Goal: Information Seeking & Learning: Learn about a topic

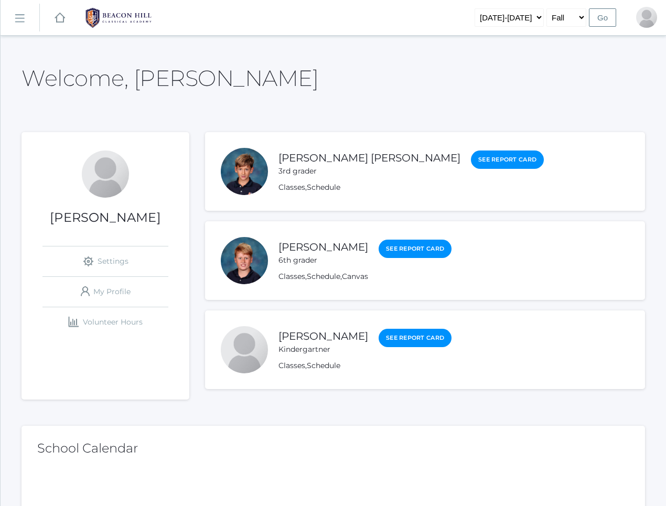
click at [20, 17] on rect at bounding box center [19, 18] width 17 height 17
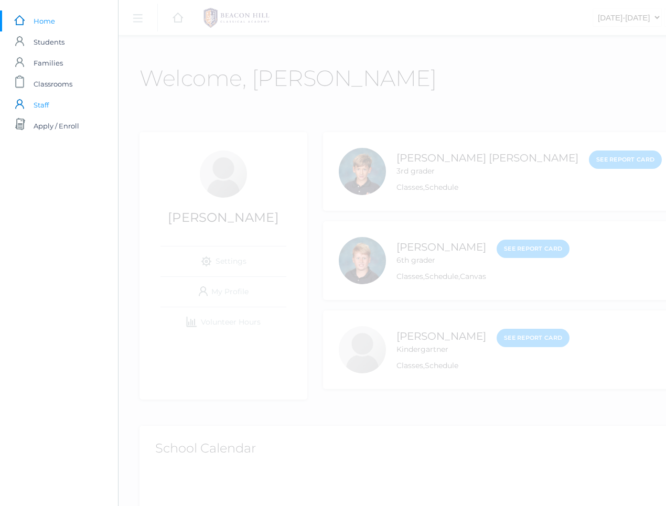
click at [35, 110] on span "Staff" at bounding box center [41, 104] width 15 height 21
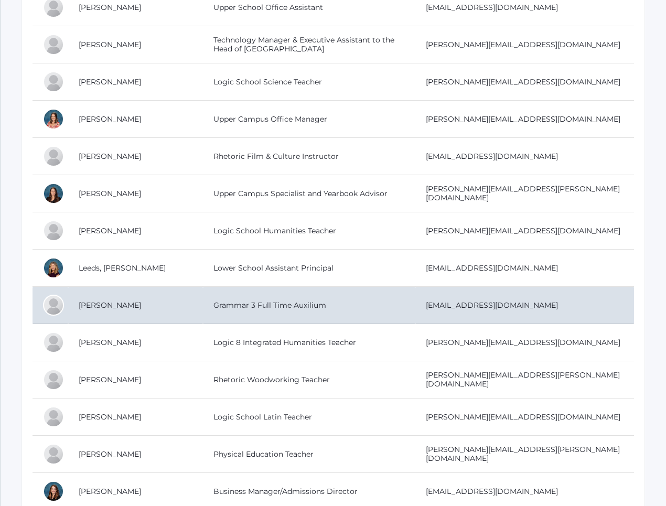
scroll to position [1401, 0]
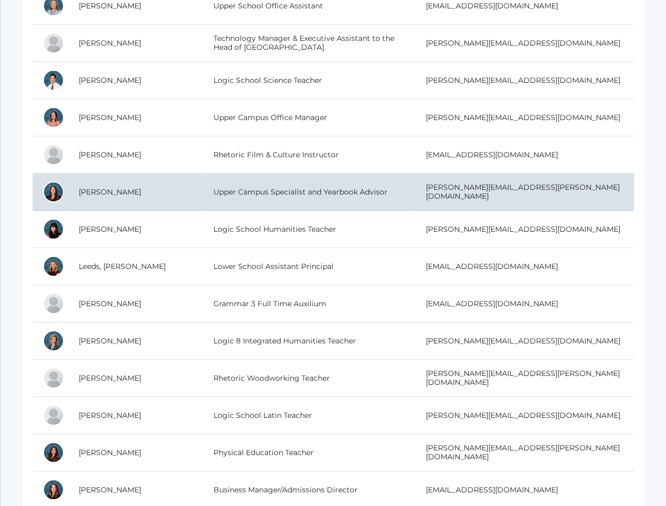
click at [139, 192] on td "LaSala, Cherie" at bounding box center [135, 192] width 135 height 37
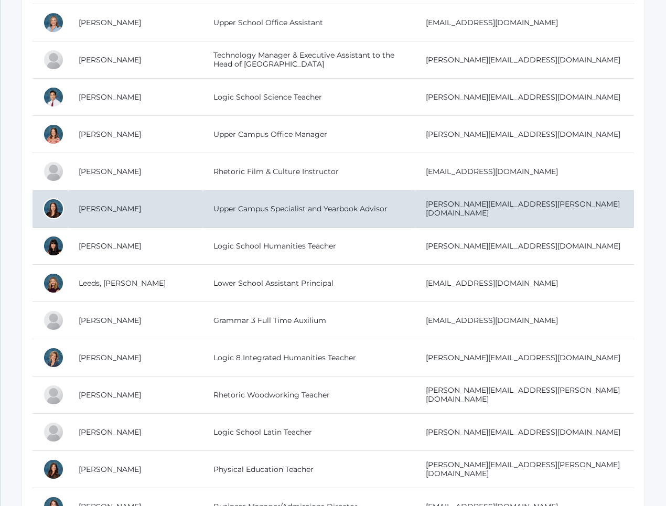
scroll to position [1379, 0]
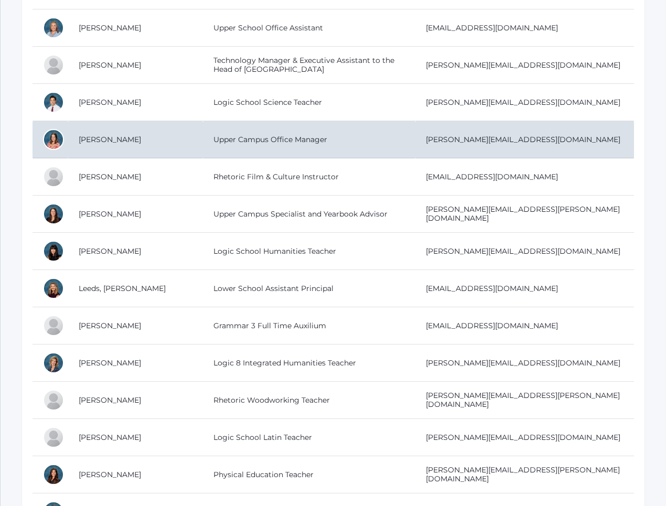
click at [203, 136] on td "Upper Campus Office Manager" at bounding box center [309, 139] width 213 height 37
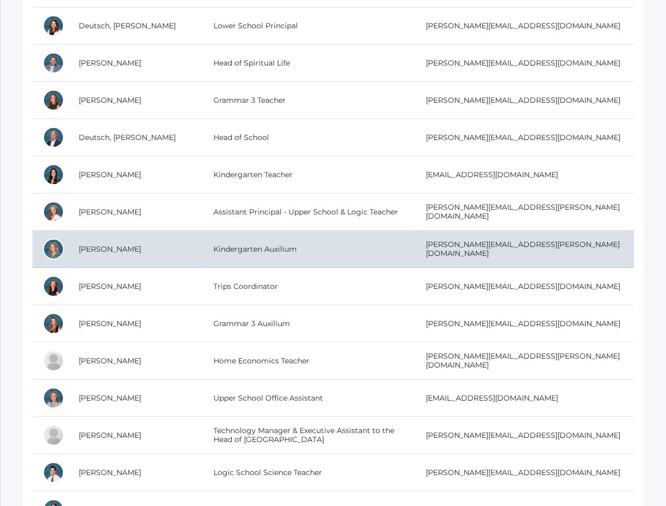
scroll to position [1003, 0]
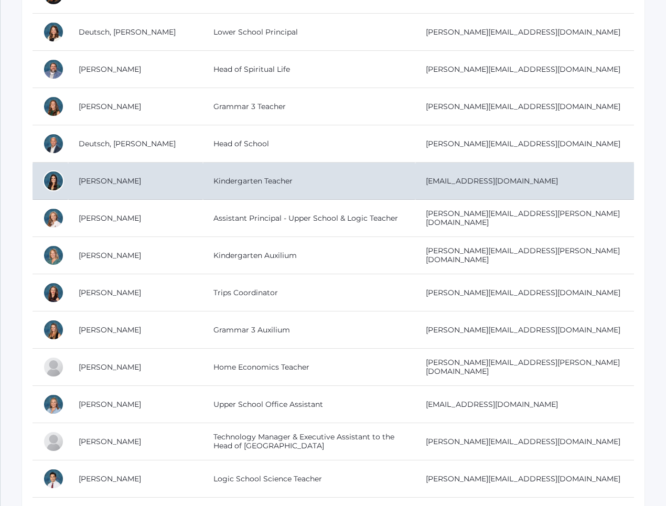
click at [203, 185] on td "Kindergarten Teacher" at bounding box center [309, 181] width 213 height 37
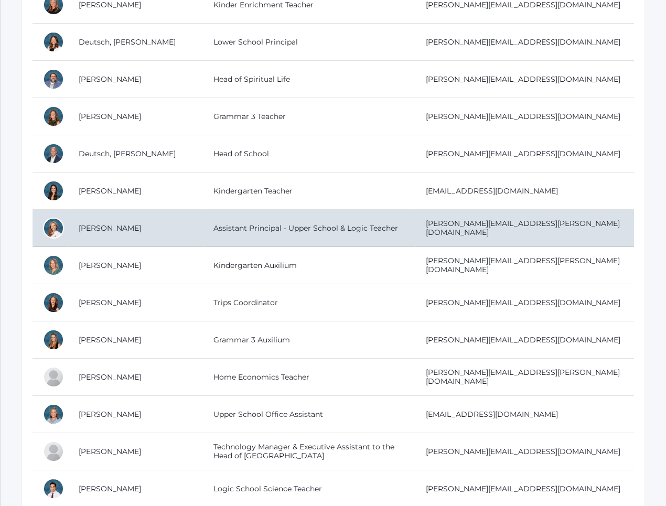
scroll to position [992, 0]
click at [244, 229] on td "Assistant Principal - Upper School & Logic Teacher" at bounding box center [309, 228] width 213 height 37
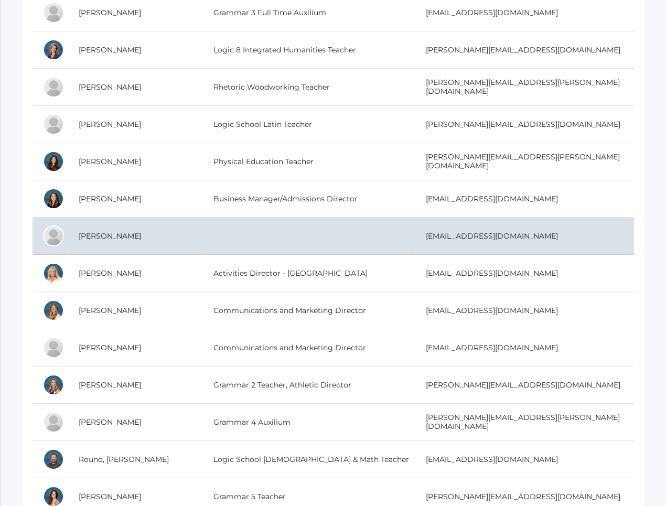
scroll to position [1702, 0]
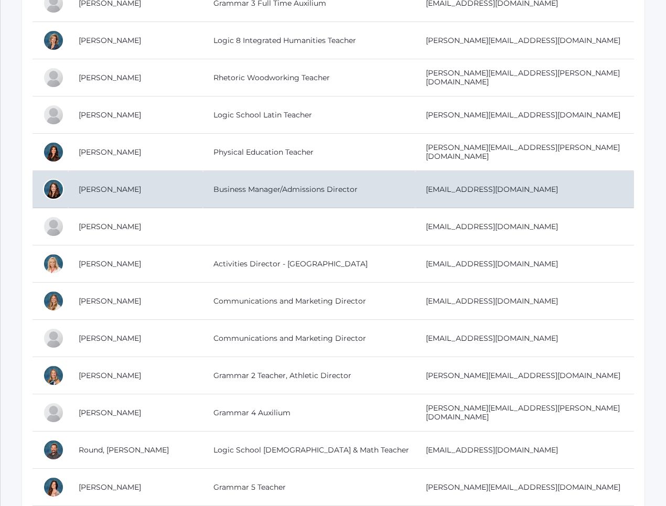
click at [203, 185] on td "Business Manager/Admissions Director" at bounding box center [309, 189] width 213 height 37
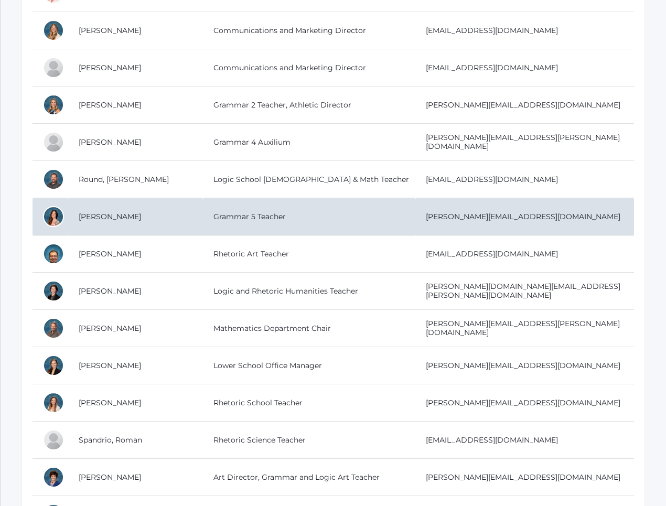
scroll to position [1988, 0]
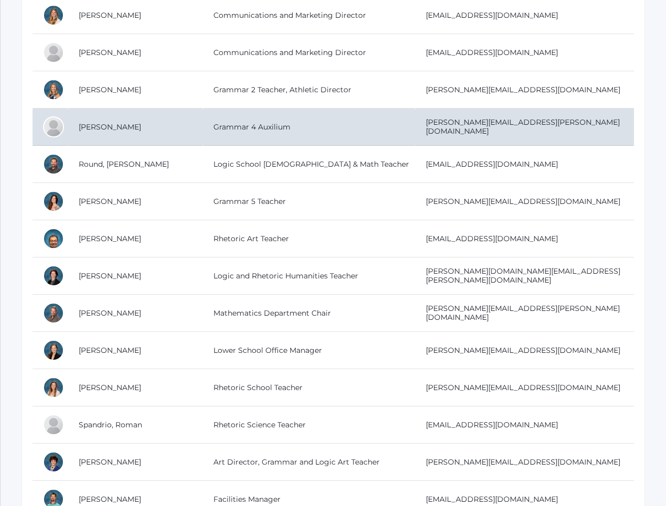
click at [203, 122] on td "Grammar 4 Auxilium" at bounding box center [309, 127] width 213 height 37
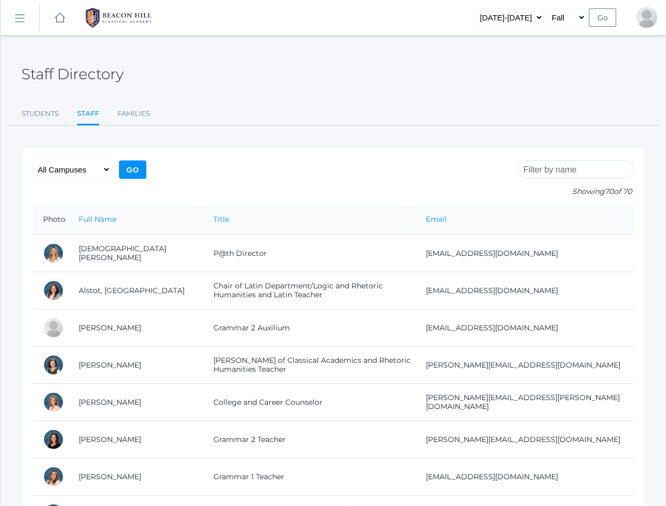
scroll to position [0, 0]
